Goal: Information Seeking & Learning: Learn about a topic

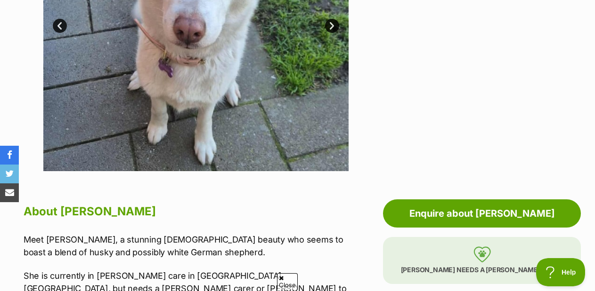
scroll to position [377, 0]
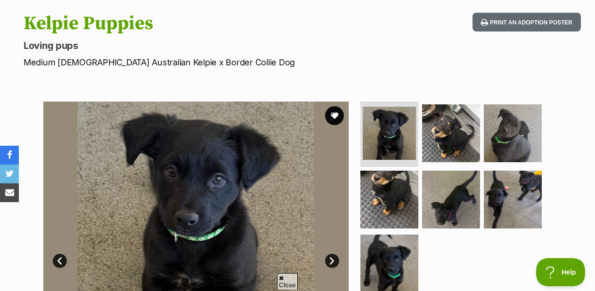
scroll to position [282, 0]
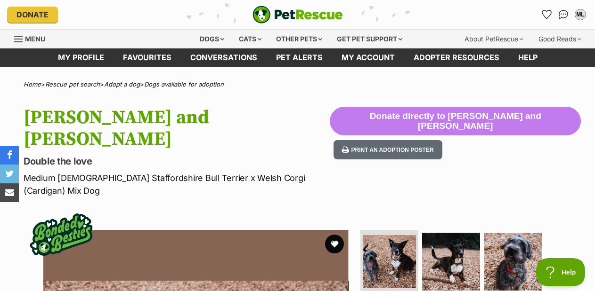
click at [301, 172] on p "Medium Male Staffordshire Bull Terrier x Welsh Corgi (Cardigan) Mix Dog" at bounding box center [177, 184] width 306 height 25
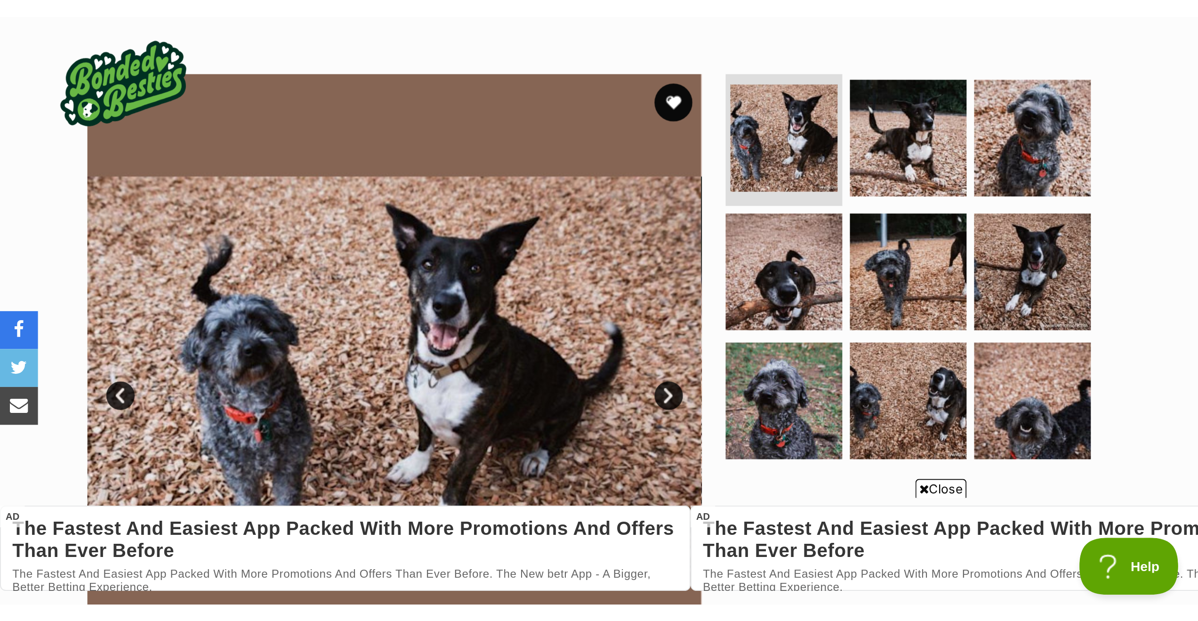
scroll to position [61, 0]
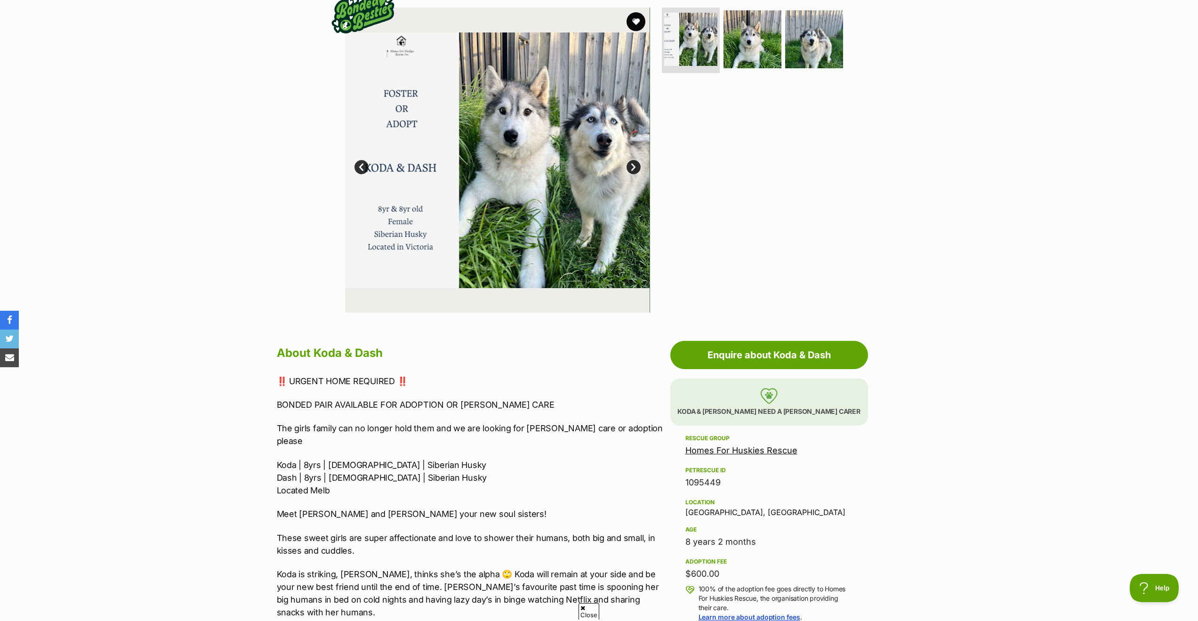
scroll to position [141, 0]
